Goal: Answer question/provide support: Share knowledge or assist other users

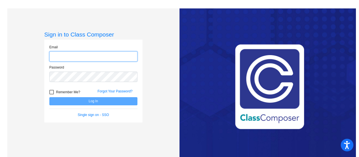
click at [108, 60] on input "email" at bounding box center [93, 56] width 88 height 10
type input "[EMAIL_ADDRESS][DOMAIN_NAME]"
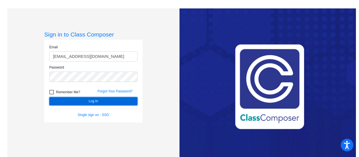
click at [93, 101] on button "Log In" at bounding box center [93, 101] width 88 height 8
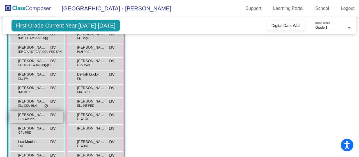
scroll to position [45, 0]
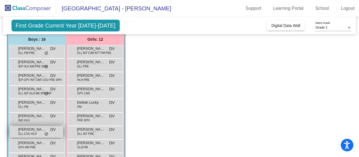
click at [31, 132] on span "ELL COU HLH" at bounding box center [28, 134] width 18 height 4
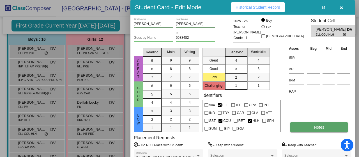
click at [252, 127] on span "Notes" at bounding box center [319, 127] width 10 height 4
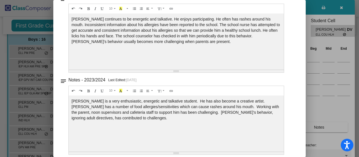
scroll to position [149, 0]
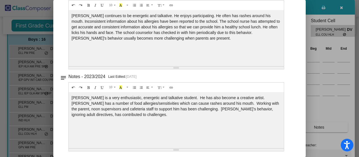
drag, startPoint x: 306, startPoint y: 87, endPoint x: 310, endPoint y: 25, distance: 62.4
click at [252, 24] on div at bounding box center [179, 78] width 359 height 157
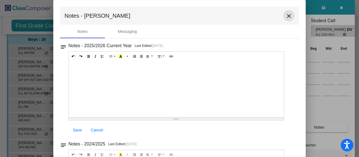
click at [252, 14] on button "close" at bounding box center [288, 15] width 11 height 11
